Goal: Navigation & Orientation: Find specific page/section

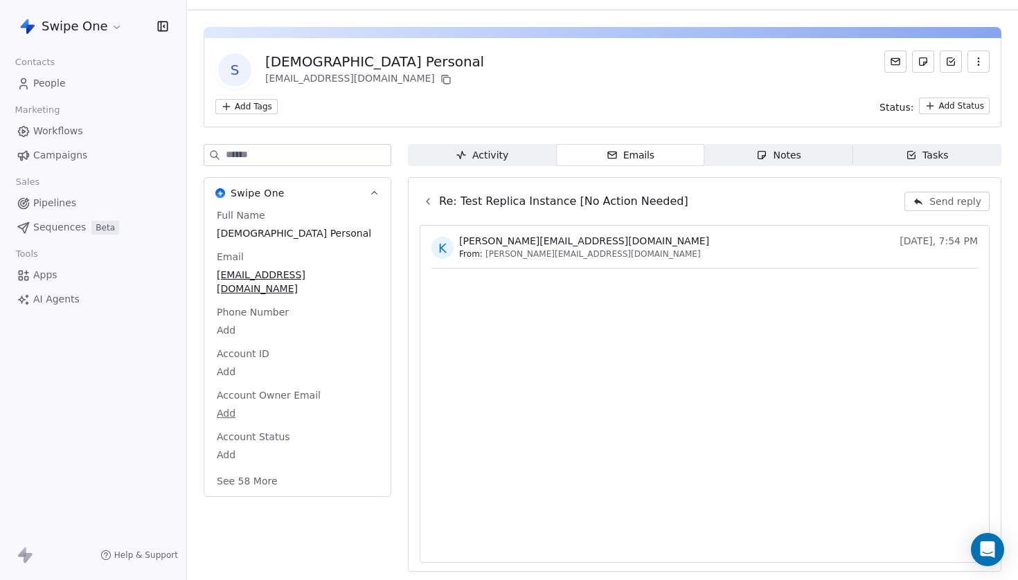
click at [430, 206] on icon at bounding box center [427, 201] width 11 height 11
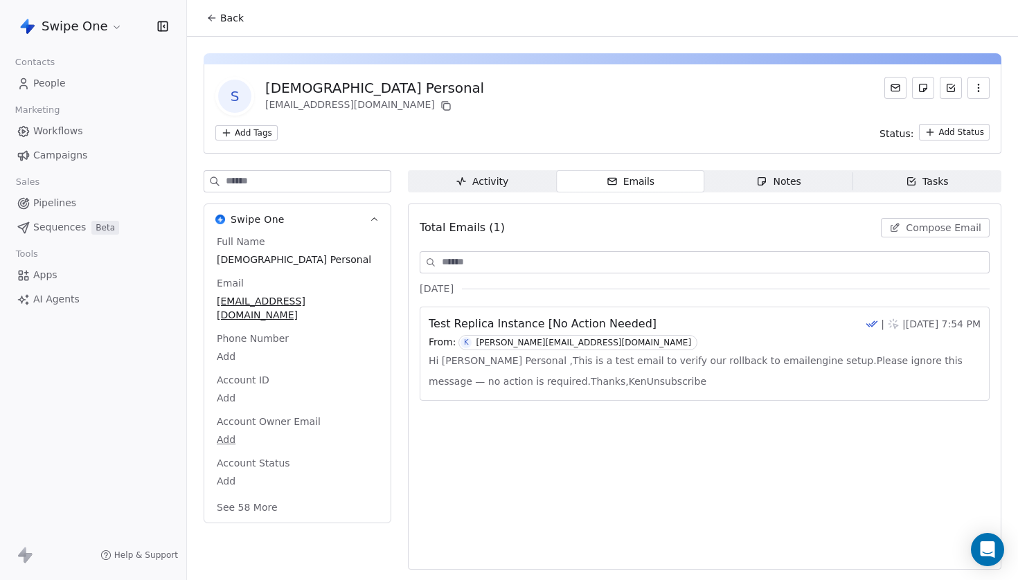
click at [629, 335] on div "From: K ken@swipeone.top" at bounding box center [705, 342] width 552 height 15
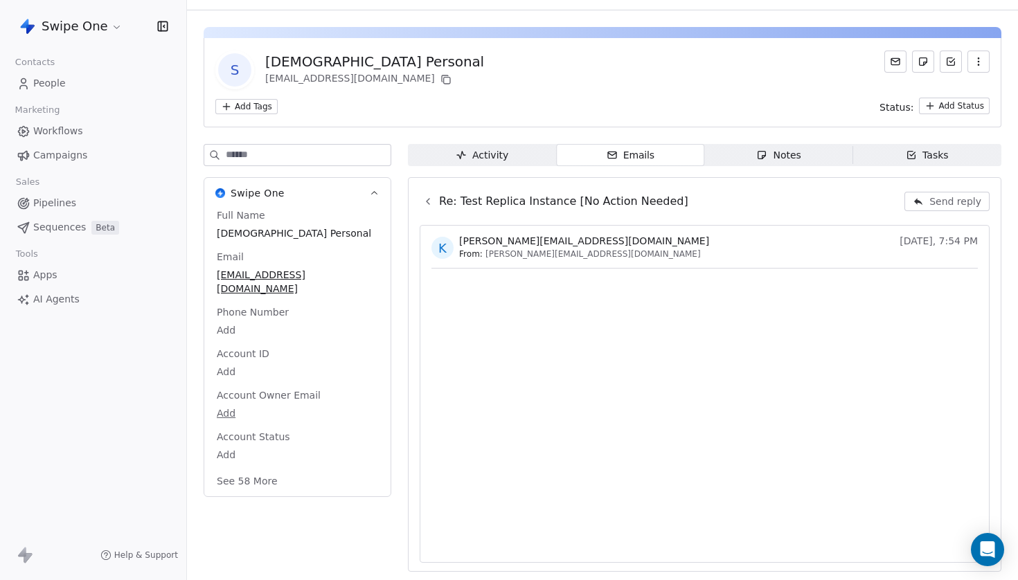
scroll to position [26, 0]
click at [427, 204] on icon at bounding box center [427, 201] width 11 height 11
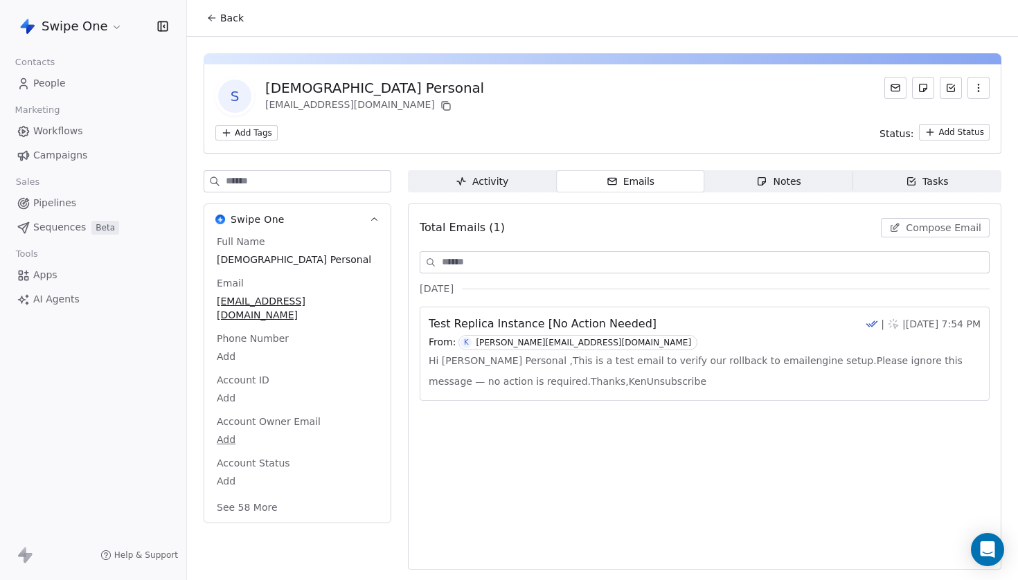
click at [629, 327] on span "Test Replica Instance [No Action Needed]" at bounding box center [543, 324] width 228 height 17
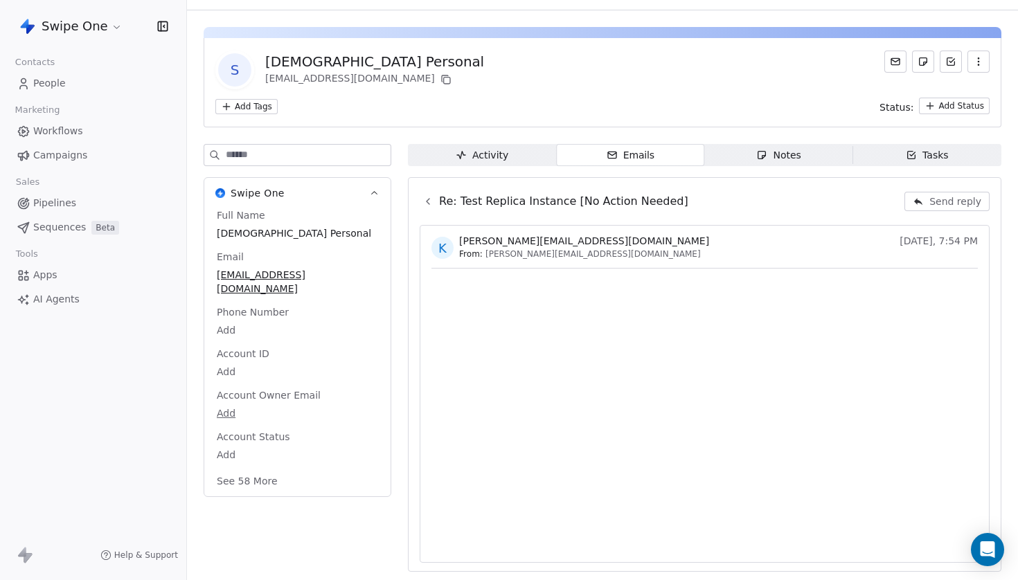
click at [429, 205] on icon at bounding box center [427, 201] width 11 height 11
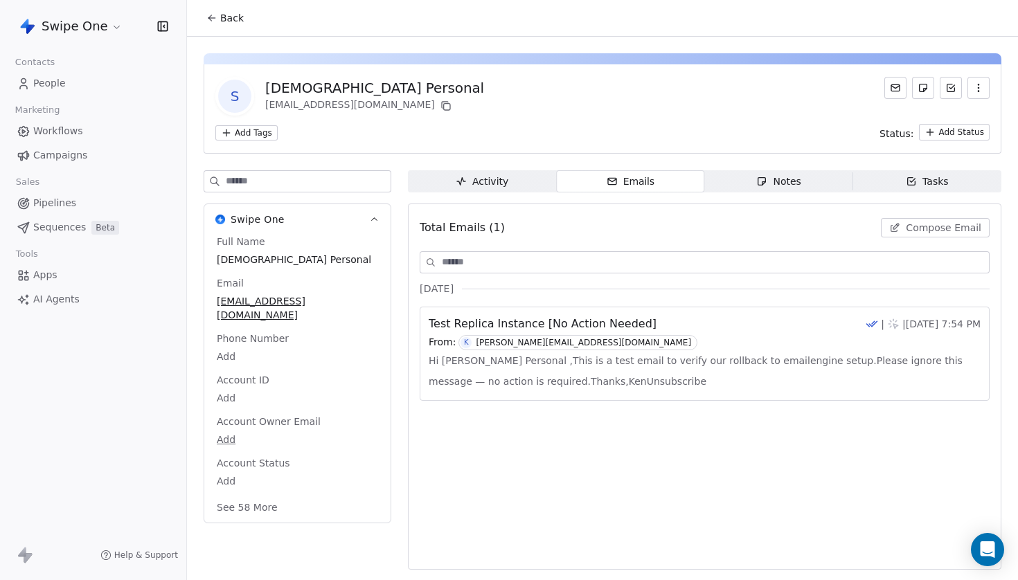
click at [605, 322] on span "Test Replica Instance [No Action Needed]" at bounding box center [543, 324] width 228 height 17
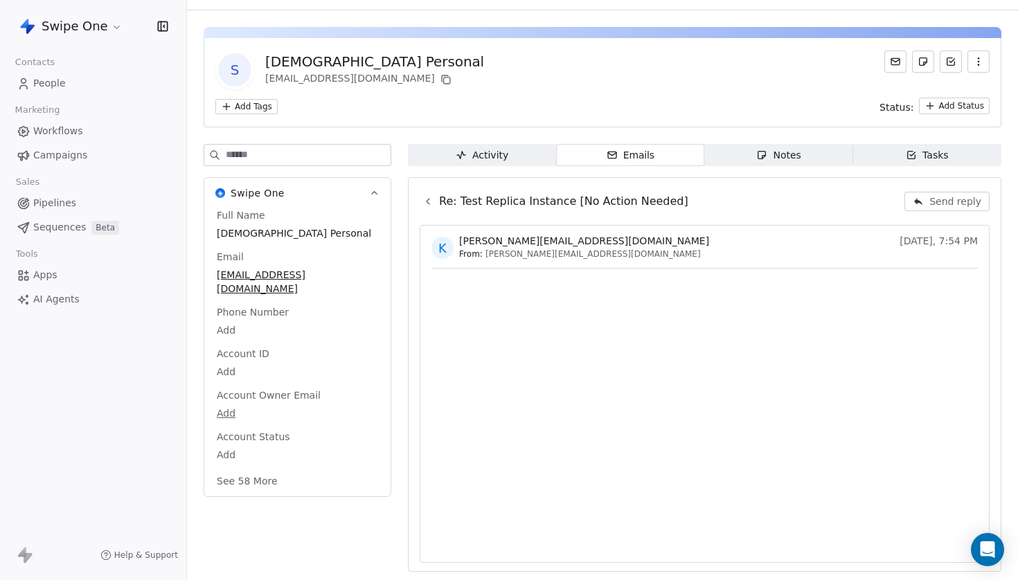
click at [425, 205] on icon at bounding box center [427, 201] width 11 height 11
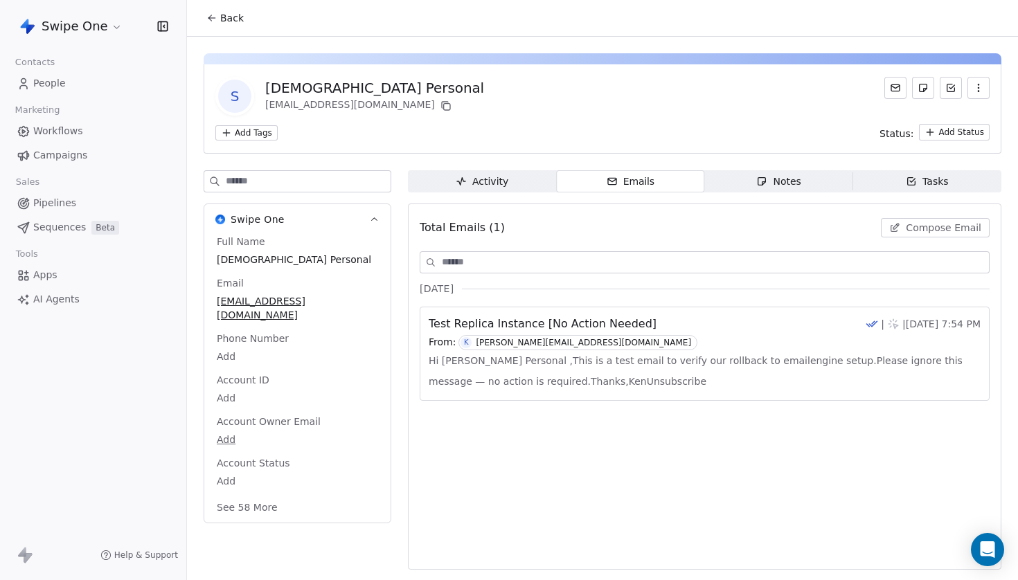
click at [625, 332] on span "Test Replica Instance [No Action Needed]" at bounding box center [543, 324] width 228 height 17
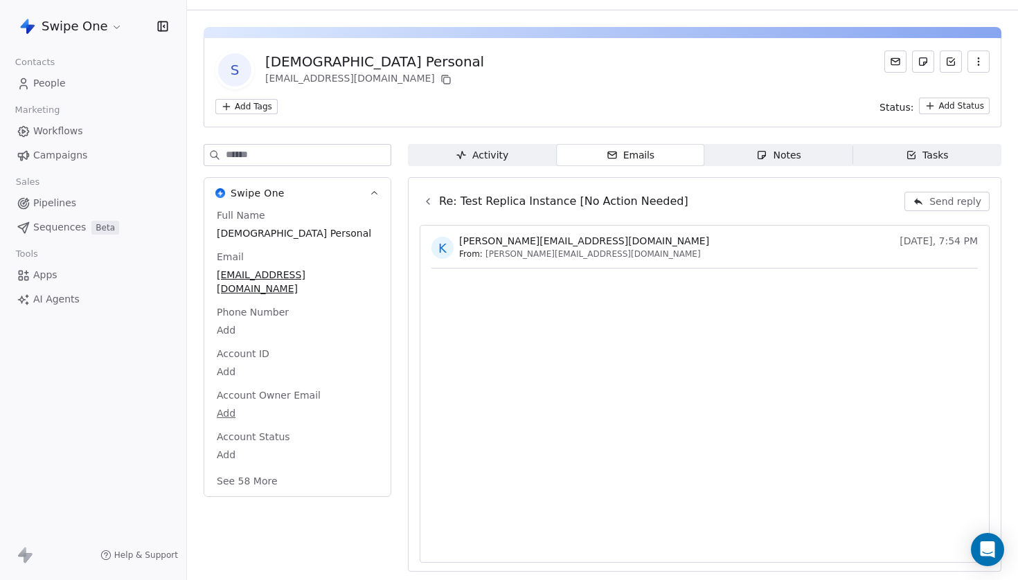
scroll to position [26, 0]
click at [425, 199] on icon at bounding box center [427, 201] width 11 height 11
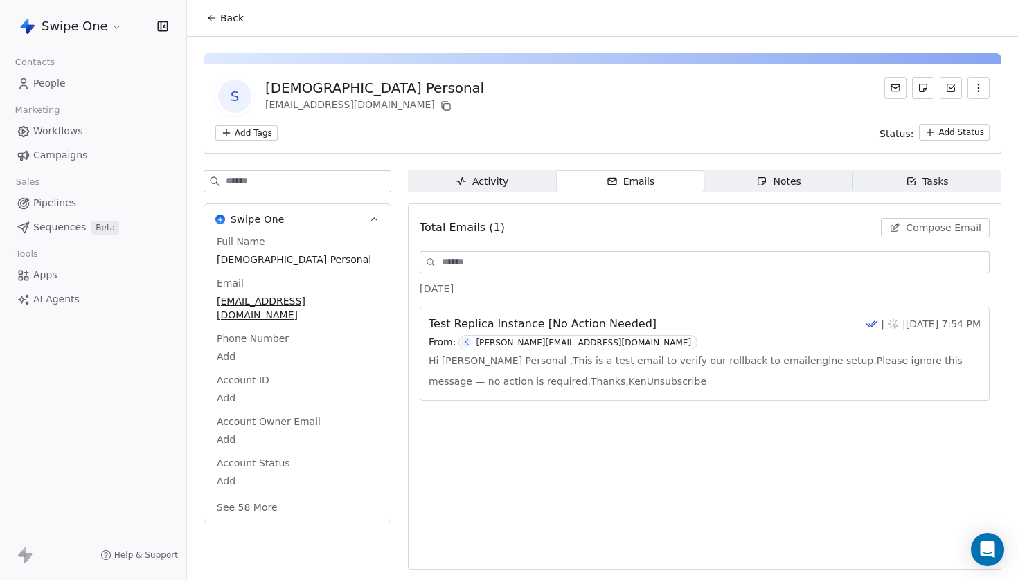
click at [484, 190] on span "Activity Activity" at bounding box center [482, 181] width 148 height 22
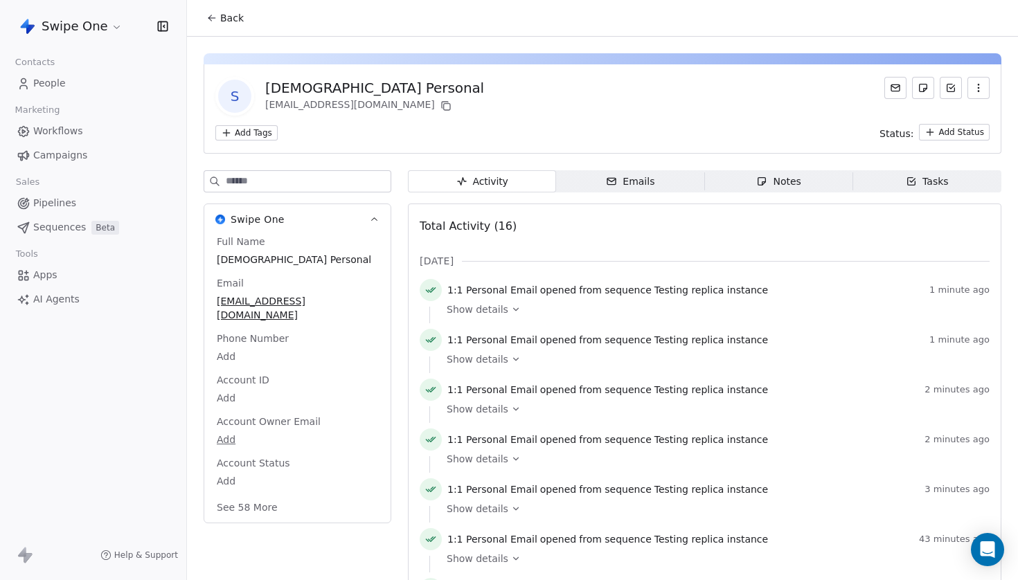
click at [635, 183] on div "Emails" at bounding box center [630, 182] width 48 height 15
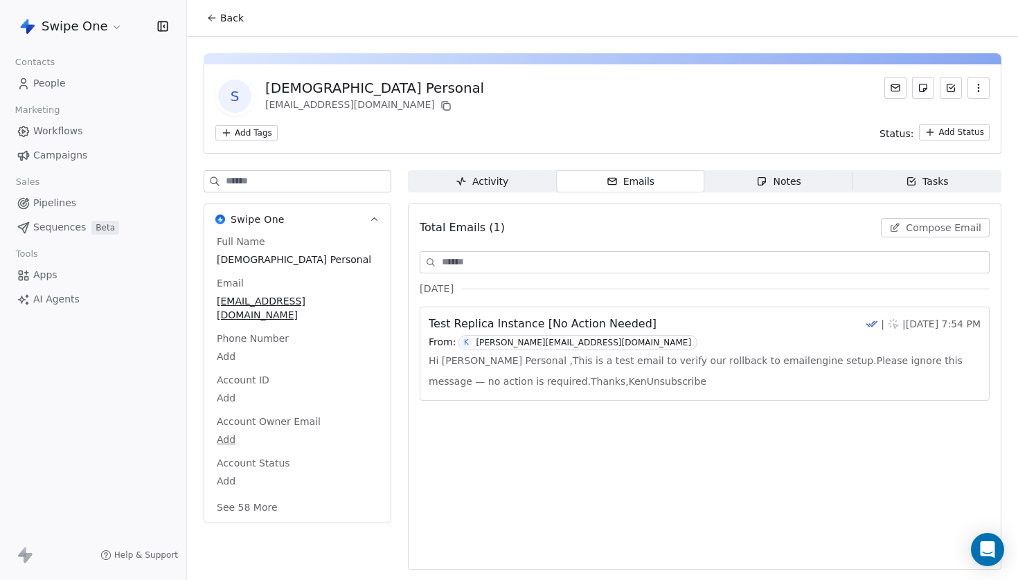
click at [598, 321] on span "Test Replica Instance [No Action Needed]" at bounding box center [543, 324] width 228 height 17
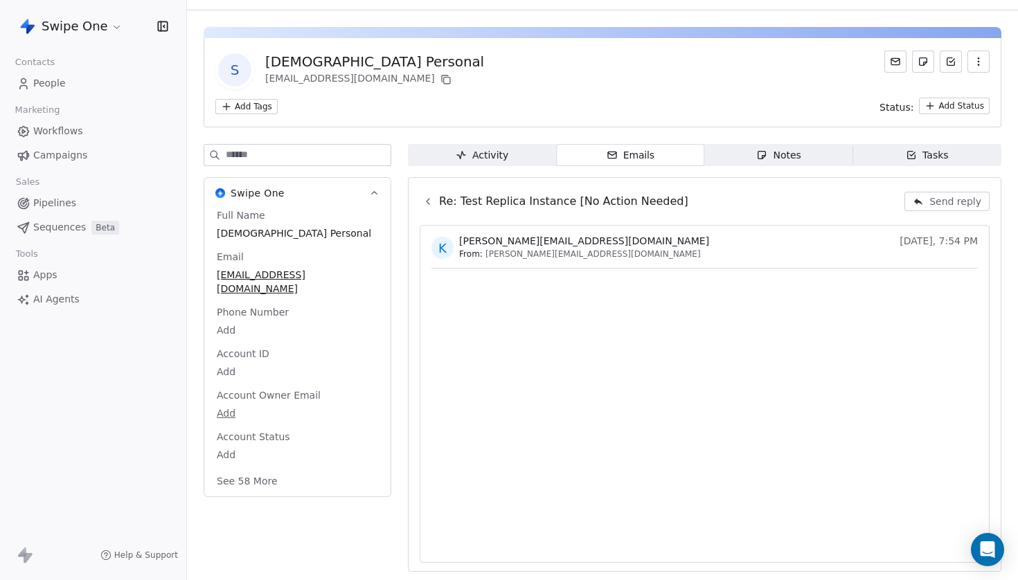
scroll to position [26, 0]
click at [434, 203] on button at bounding box center [428, 201] width 17 height 17
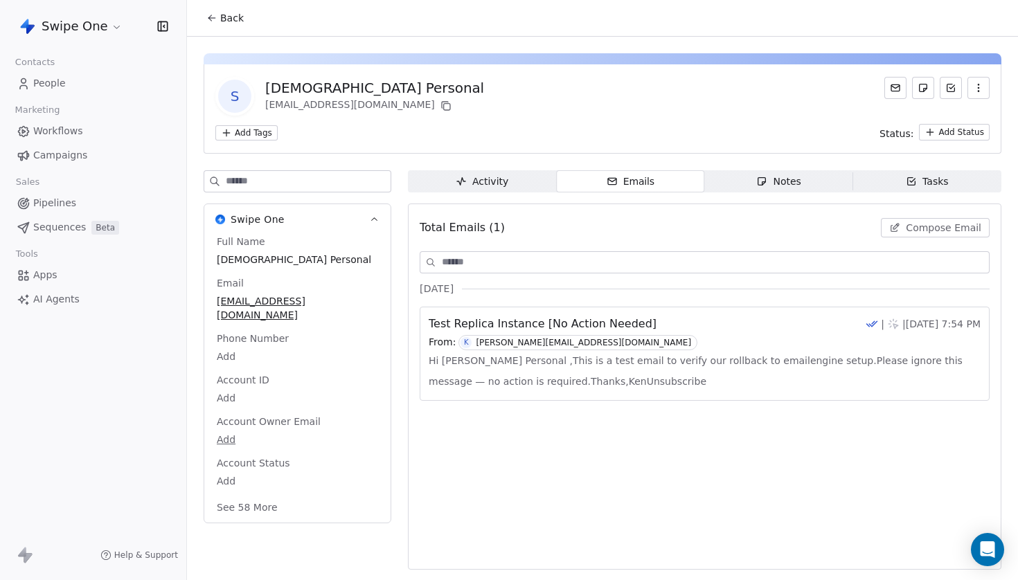
click at [623, 377] on span "Hi Guys Swami Personal ,This is a test email to verify our rollback to emaileng…" at bounding box center [705, 371] width 552 height 42
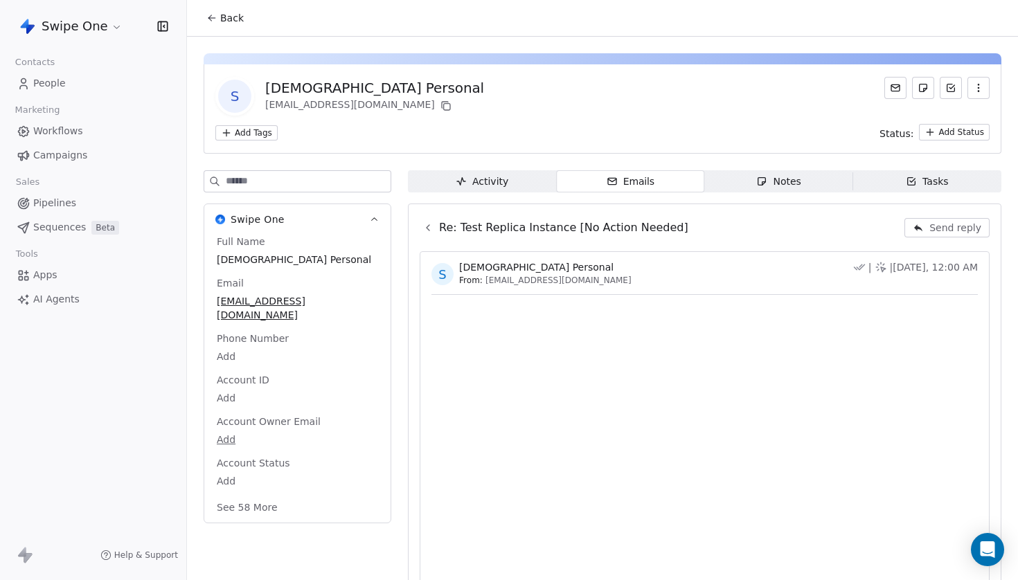
click at [475, 181] on div "Activity" at bounding box center [482, 182] width 53 height 15
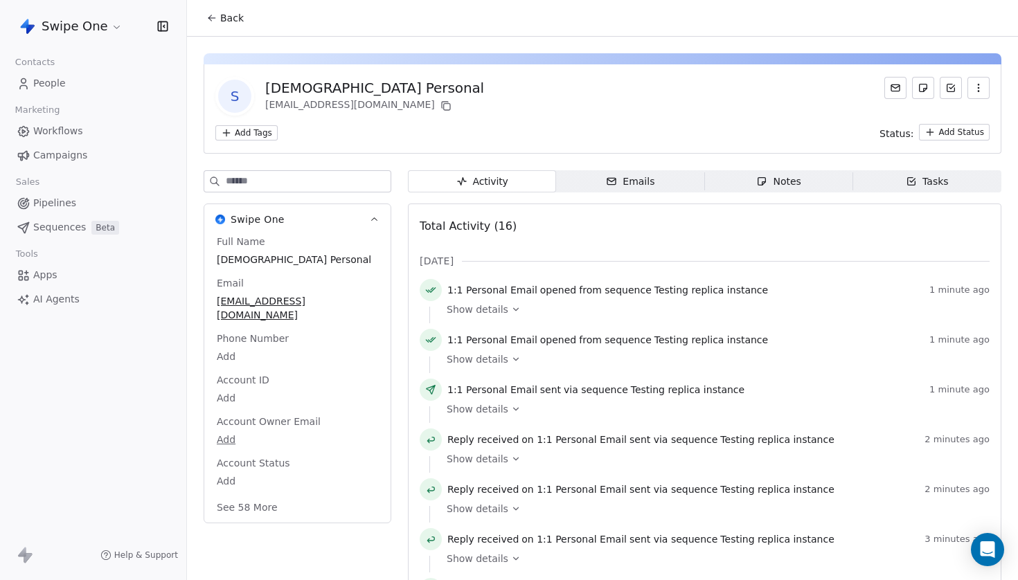
click at [63, 227] on span "Sequences" at bounding box center [59, 227] width 53 height 15
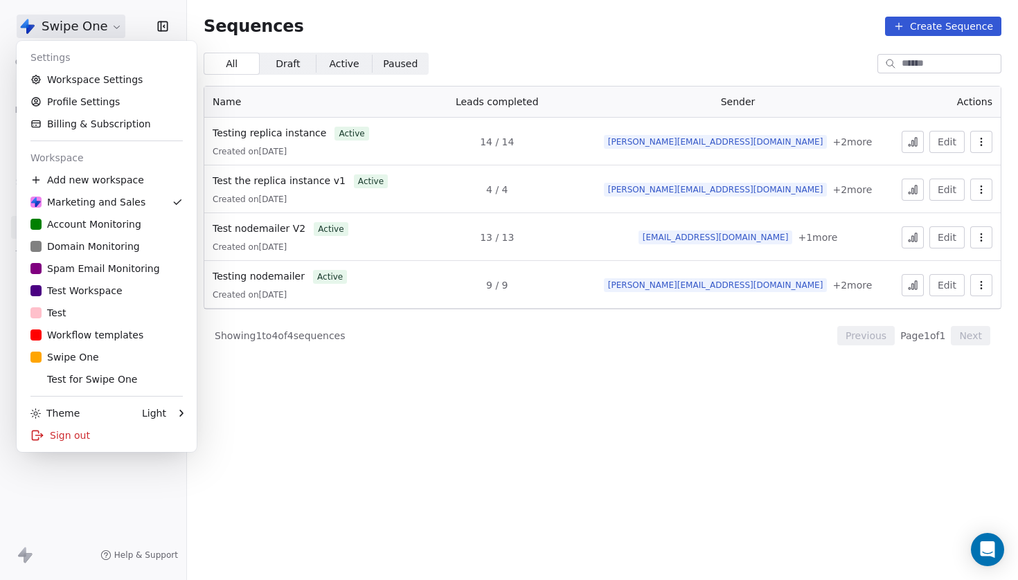
click at [107, 33] on html "Swipe One Contacts People Marketing Workflows Campaigns Sales Pipelines Sequenc…" at bounding box center [509, 290] width 1018 height 580
click at [105, 430] on div "Sign out" at bounding box center [106, 436] width 169 height 22
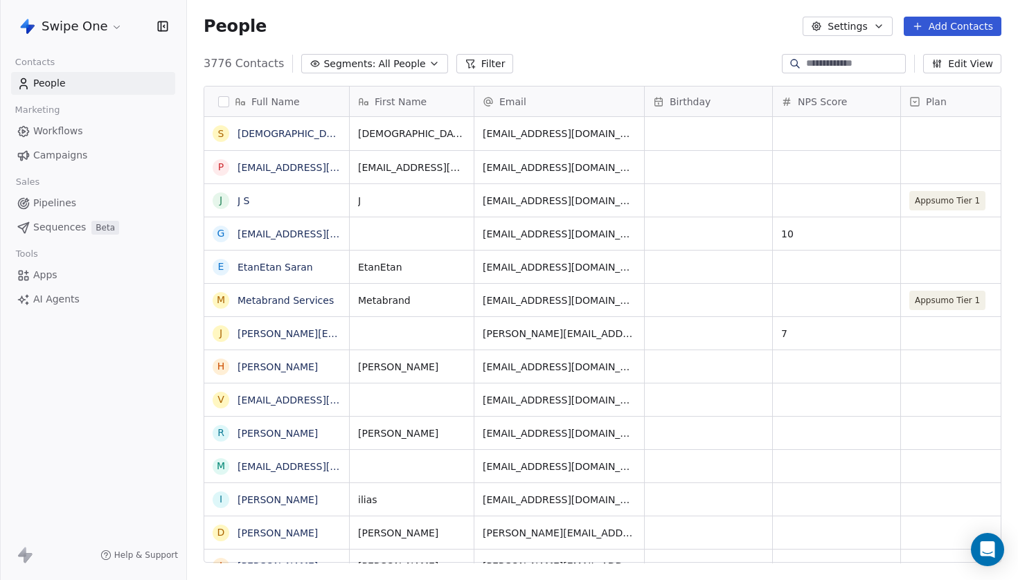
scroll to position [511, 831]
click at [67, 234] on span "Sequences" at bounding box center [59, 227] width 53 height 15
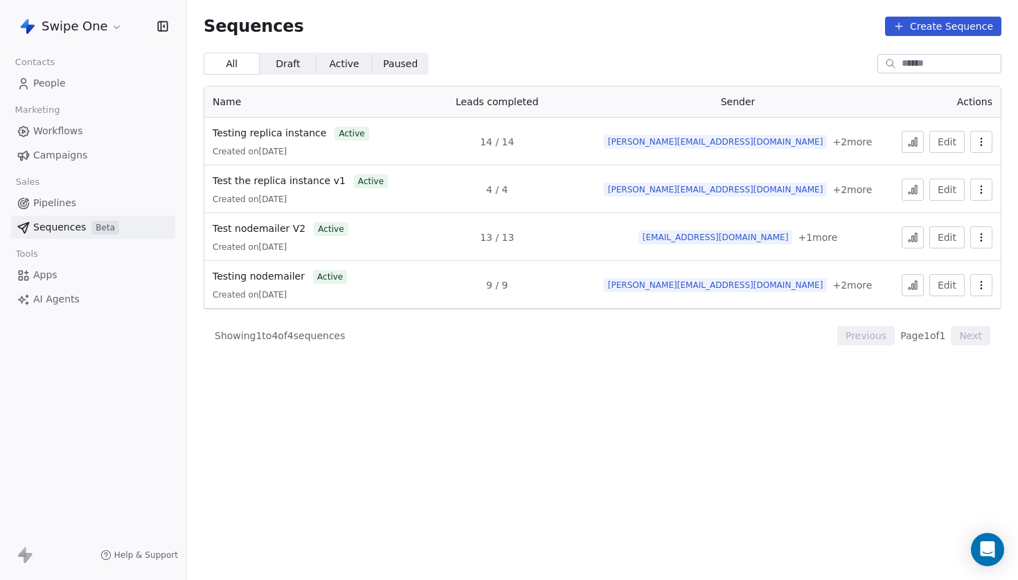
click at [105, 33] on html "Swipe One Contacts People Marketing Workflows Campaigns Sales Pipelines Sequenc…" at bounding box center [509, 290] width 1018 height 580
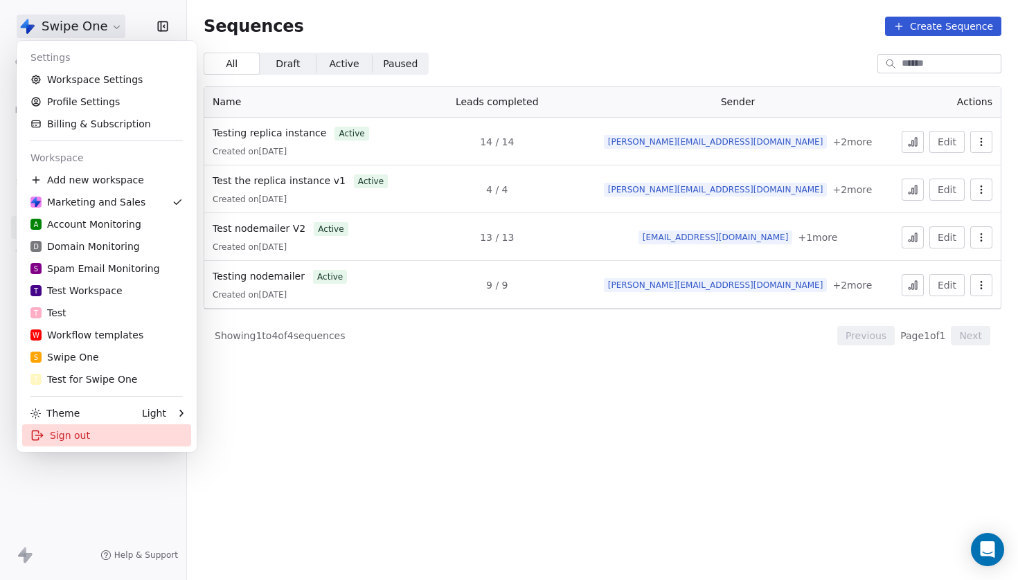
click at [127, 427] on div "Sign out" at bounding box center [106, 436] width 169 height 22
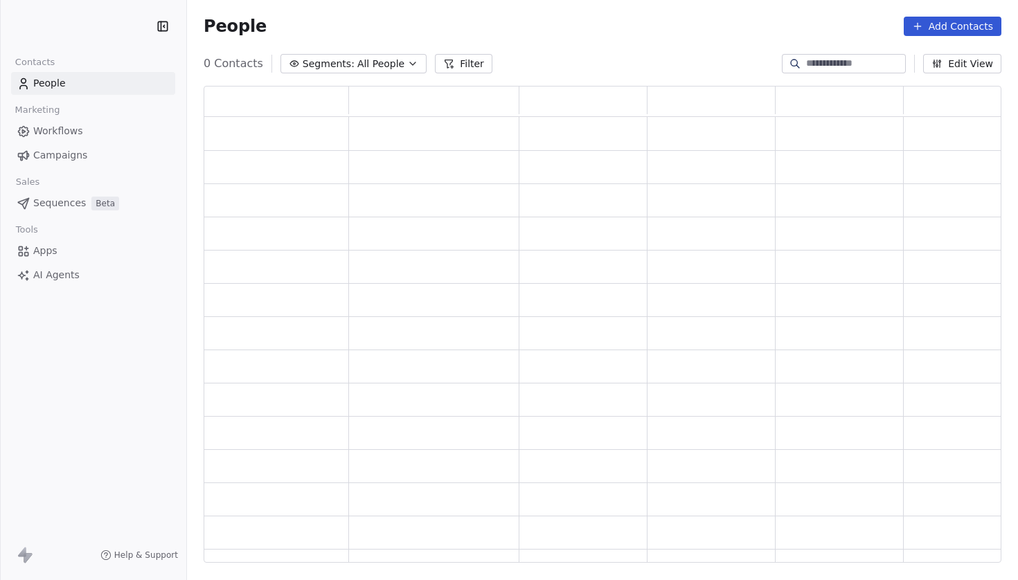
scroll to position [478, 798]
